Goal: Task Accomplishment & Management: Manage account settings

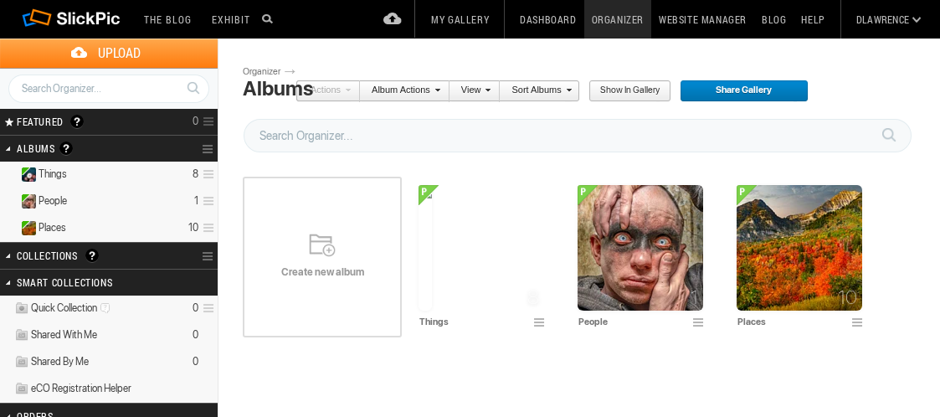
click at [323, 265] on span "Create new album" at bounding box center [322, 271] width 159 height 13
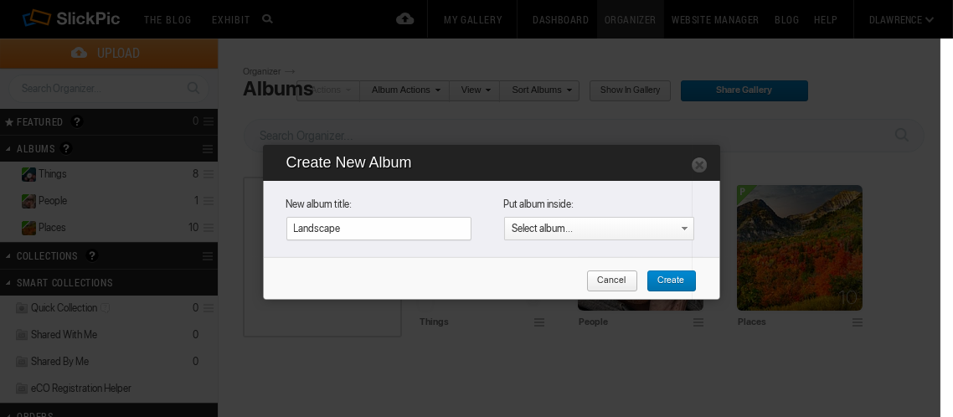
type input "Landscape"
click at [669, 279] on span "Create" at bounding box center [665, 281] width 39 height 22
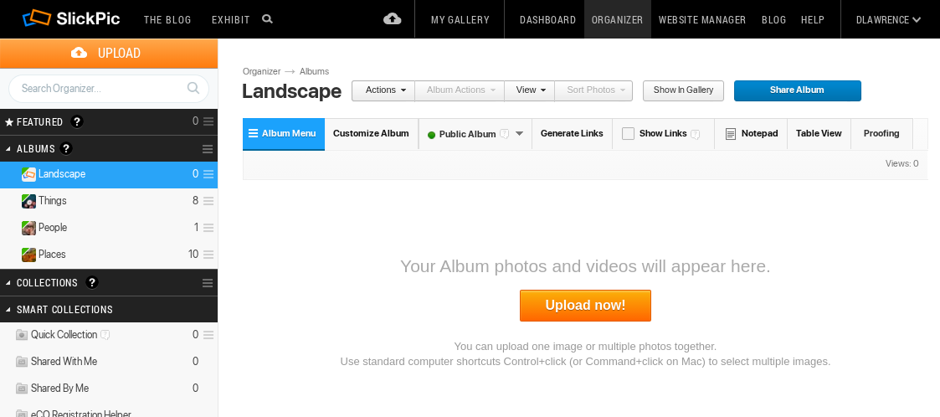
click at [601, 306] on link "Upload now!" at bounding box center [586, 306] width 132 height 32
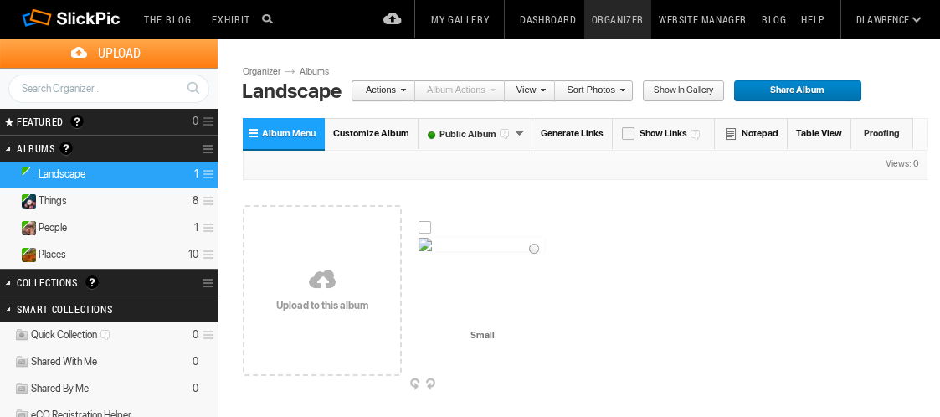
click at [427, 227] on div at bounding box center [425, 227] width 13 height 13
click at [402, 85] on span at bounding box center [401, 90] width 10 height 10
click at [392, 85] on link "Actions" at bounding box center [378, 91] width 55 height 22
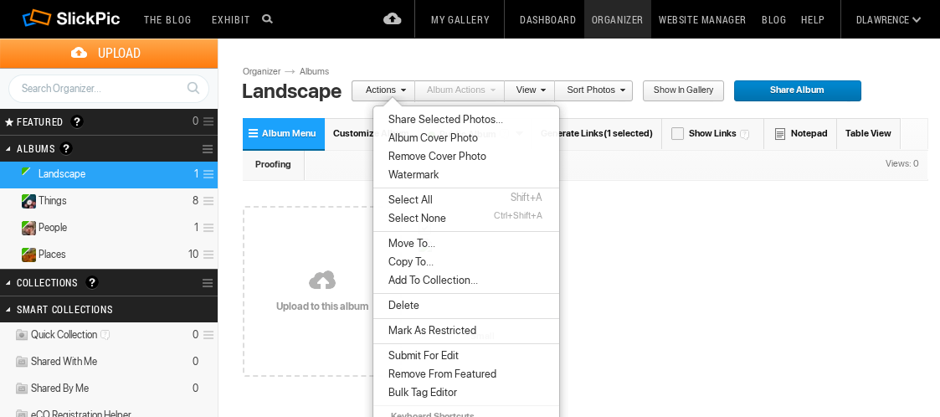
click at [418, 309] on li "Delete" at bounding box center [466, 305] width 186 height 18
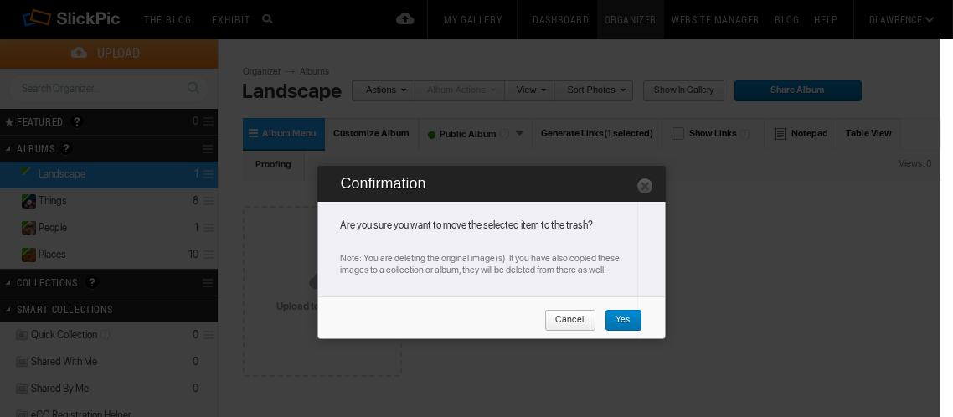
click at [619, 320] on span "Yes" at bounding box center [618, 321] width 26 height 22
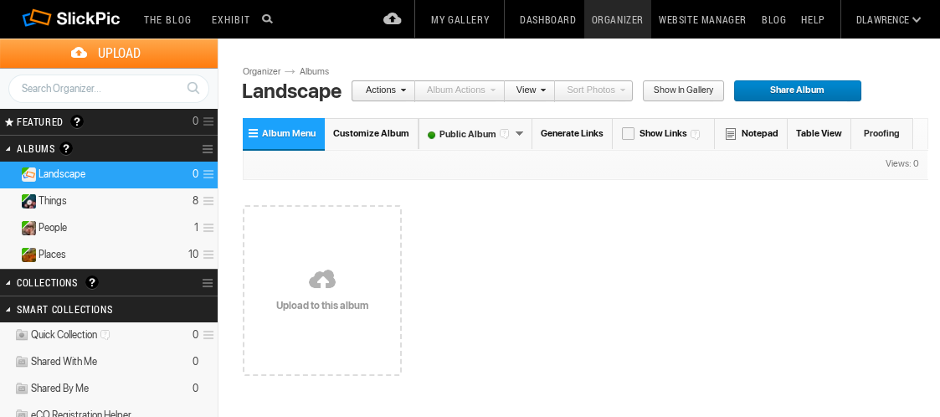
click at [329, 288] on link at bounding box center [322, 280] width 159 height 193
click at [319, 280] on link at bounding box center [322, 280] width 159 height 193
click at [329, 279] on link at bounding box center [322, 280] width 159 height 193
click at [338, 286] on link at bounding box center [322, 280] width 159 height 193
click at [325, 296] on link at bounding box center [322, 280] width 159 height 193
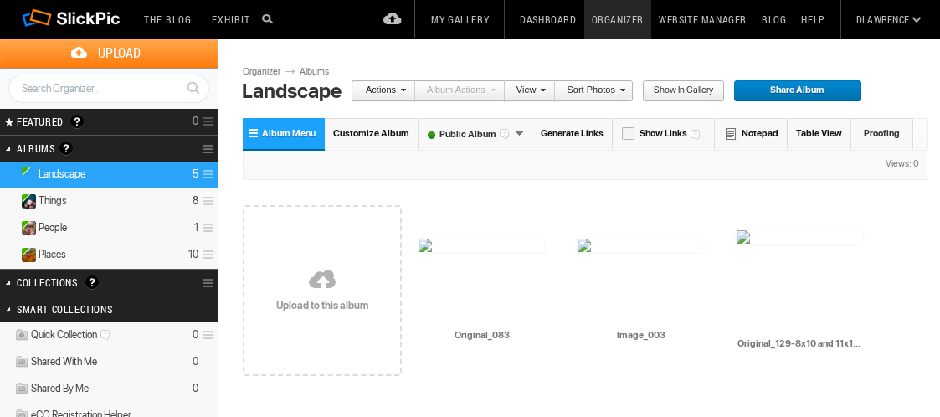
click at [322, 283] on link at bounding box center [322, 280] width 159 height 193
click at [325, 278] on link at bounding box center [322, 280] width 159 height 193
click at [334, 284] on link at bounding box center [322, 280] width 159 height 193
click at [322, 282] on link at bounding box center [322, 280] width 159 height 193
click at [324, 289] on link at bounding box center [322, 280] width 159 height 193
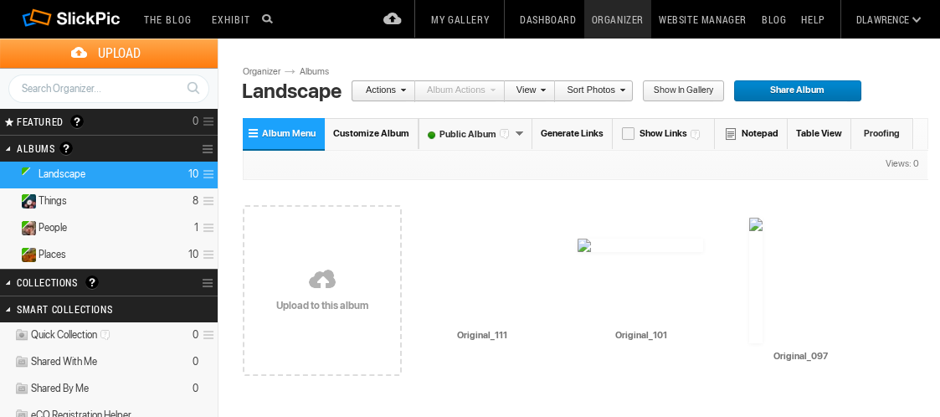
click at [322, 278] on link at bounding box center [322, 280] width 159 height 193
click at [335, 290] on link at bounding box center [322, 280] width 159 height 193
click at [314, 286] on link at bounding box center [322, 280] width 159 height 193
click at [339, 281] on link at bounding box center [322, 280] width 159 height 193
click at [320, 285] on link at bounding box center [322, 280] width 159 height 193
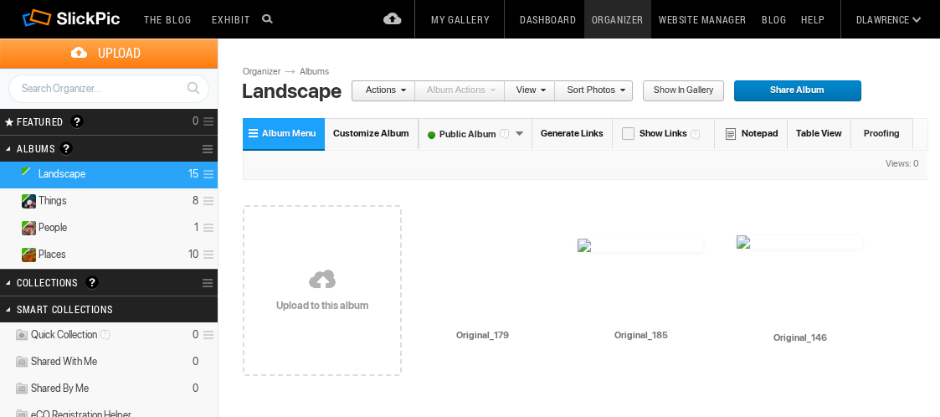
click at [335, 282] on link at bounding box center [322, 280] width 159 height 193
click at [304, 283] on link at bounding box center [322, 280] width 159 height 193
click at [320, 274] on link at bounding box center [322, 280] width 159 height 193
click at [290, 253] on link at bounding box center [322, 280] width 159 height 193
click at [320, 241] on link at bounding box center [322, 280] width 159 height 193
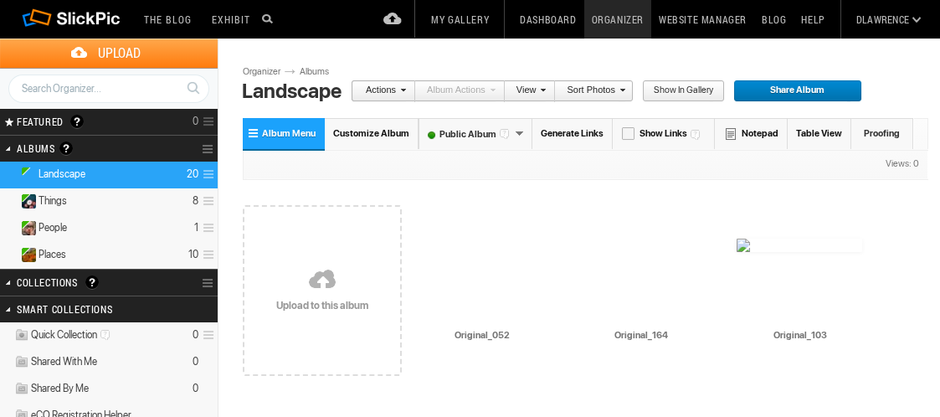
click at [316, 285] on link at bounding box center [322, 280] width 159 height 193
click at [311, 280] on link at bounding box center [322, 280] width 159 height 193
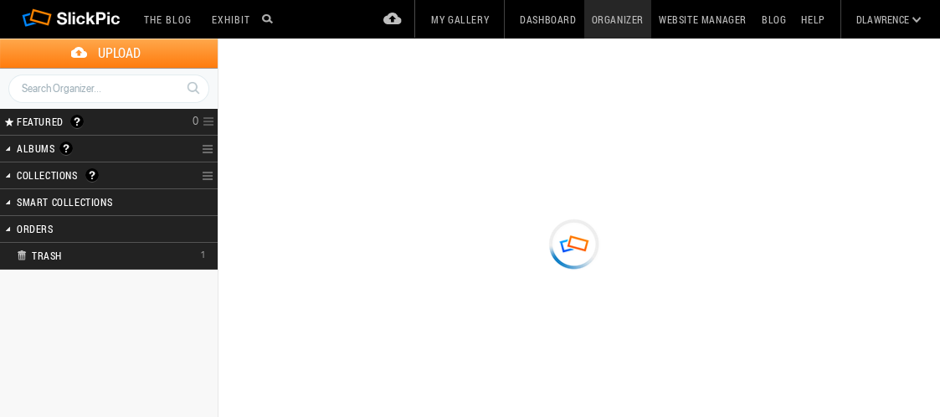
type input "Landscape"
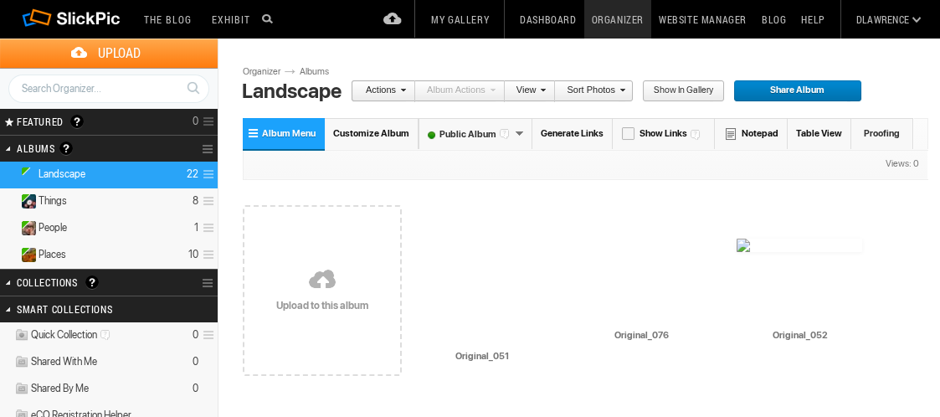
click at [366, 281] on link at bounding box center [322, 280] width 159 height 193
click at [318, 284] on link at bounding box center [322, 280] width 159 height 193
click at [314, 276] on link at bounding box center [322, 280] width 159 height 193
click at [318, 277] on link at bounding box center [322, 280] width 159 height 193
click at [335, 268] on link at bounding box center [322, 280] width 159 height 193
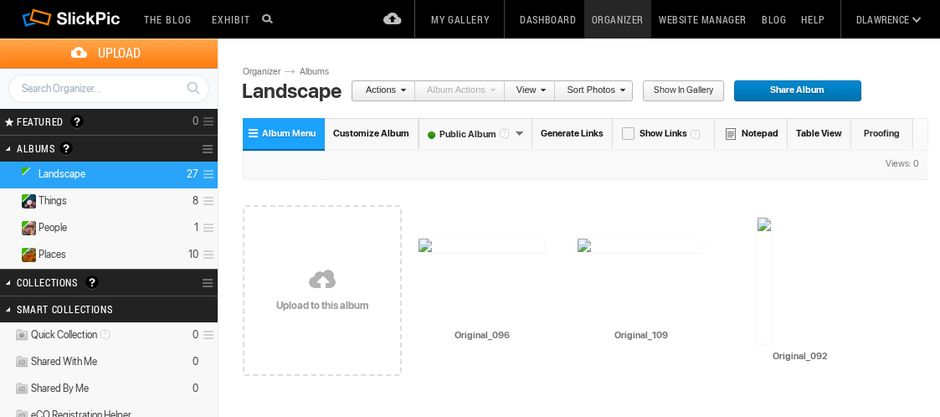
click at [325, 280] on link at bounding box center [322, 280] width 159 height 193
click at [322, 289] on link at bounding box center [322, 280] width 159 height 193
click at [319, 281] on link at bounding box center [322, 280] width 159 height 193
